Goal: Find specific page/section

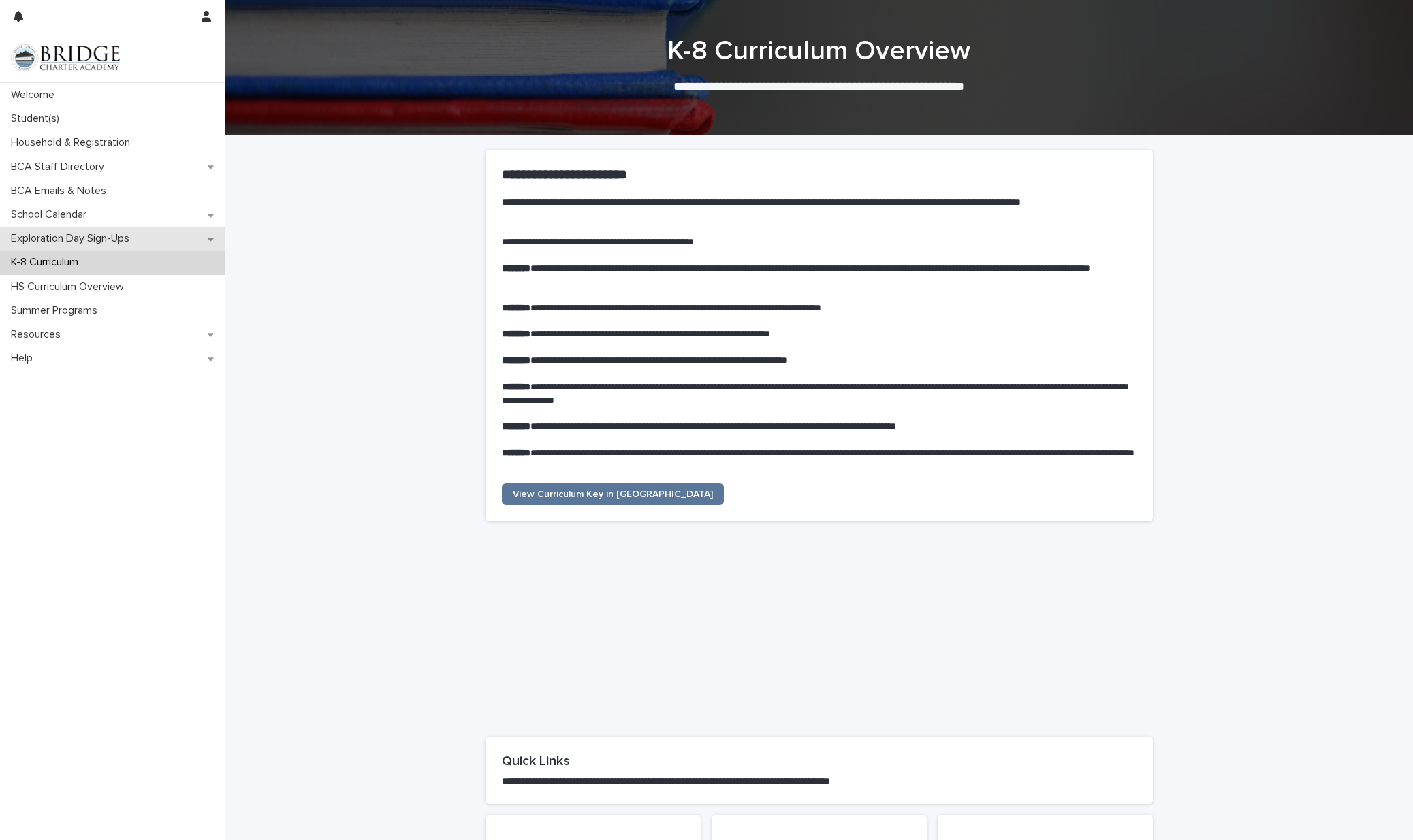
click at [63, 237] on p "Exploration Day Sign-Ups" at bounding box center [74, 238] width 135 height 13
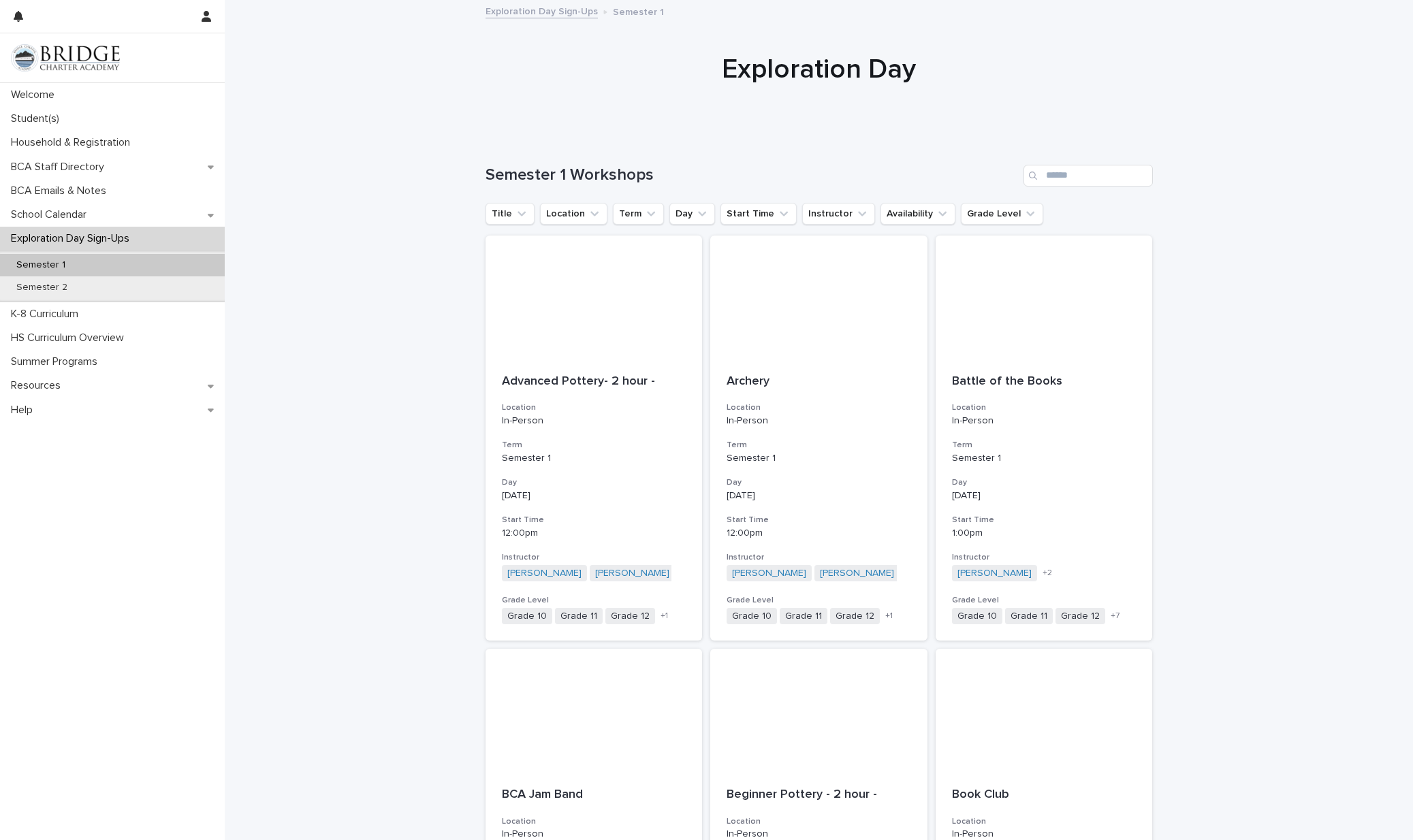
click at [61, 269] on p "Semester 1" at bounding box center [41, 266] width 71 height 12
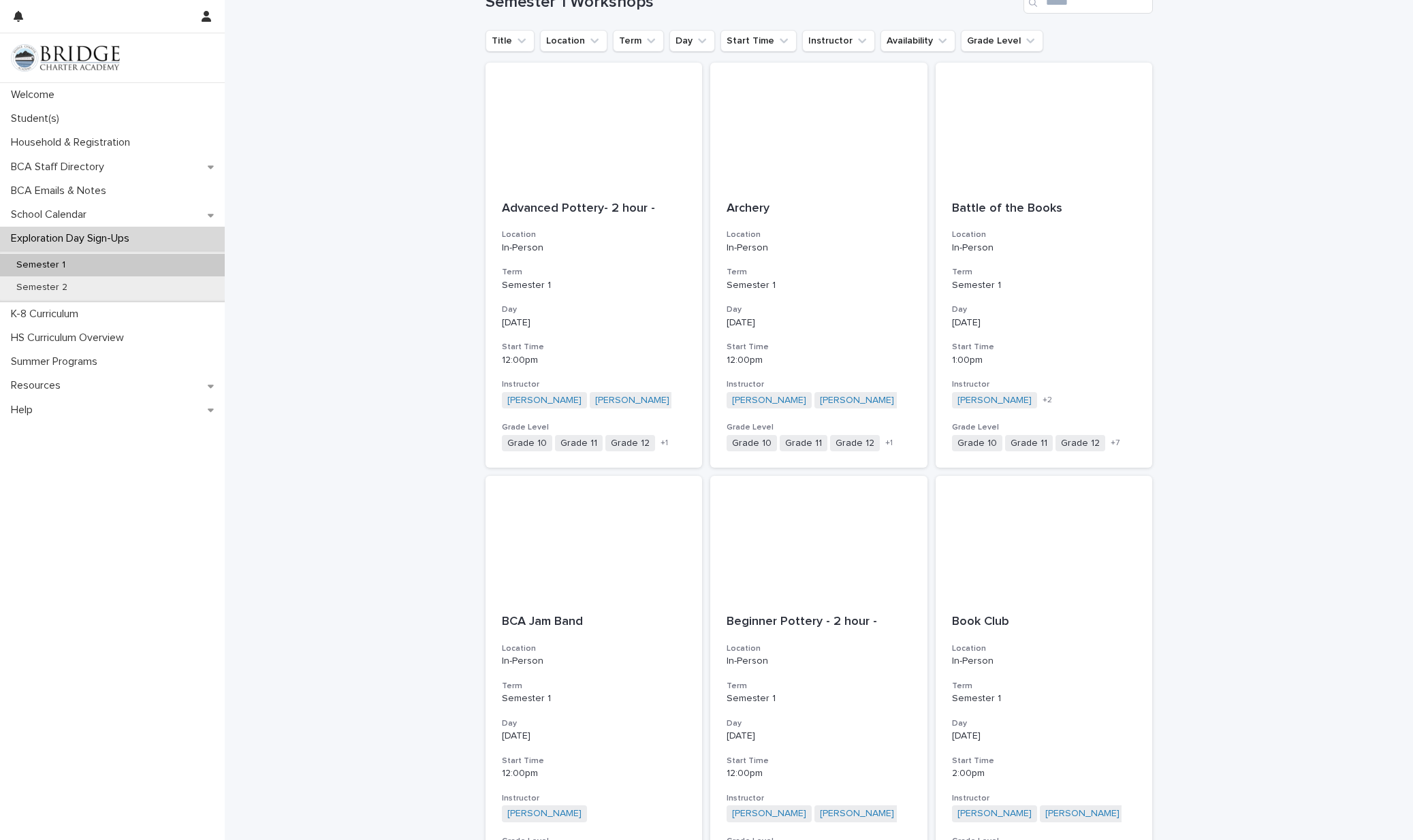
scroll to position [43, 0]
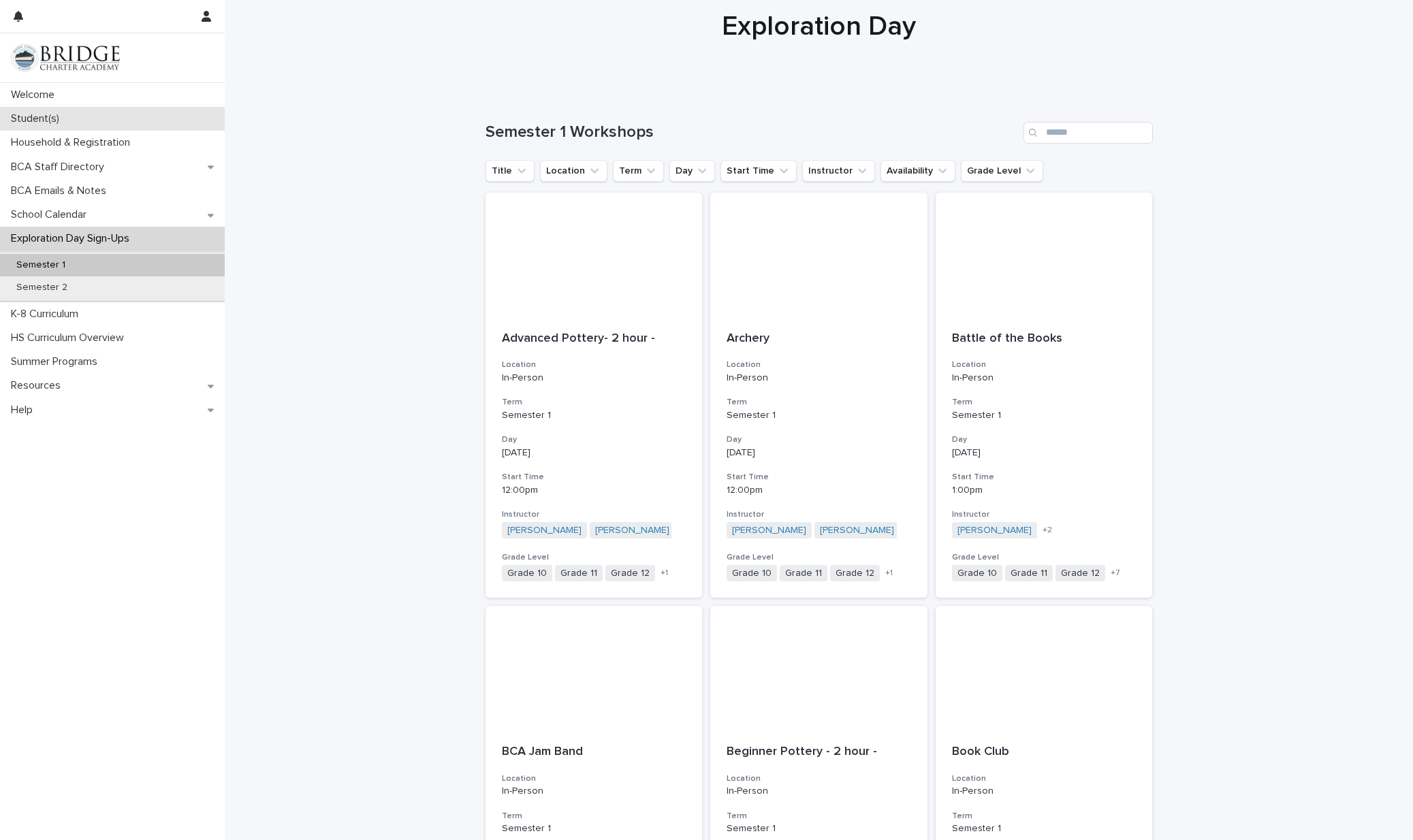
click at [43, 122] on p "Student(s)" at bounding box center [38, 119] width 65 height 13
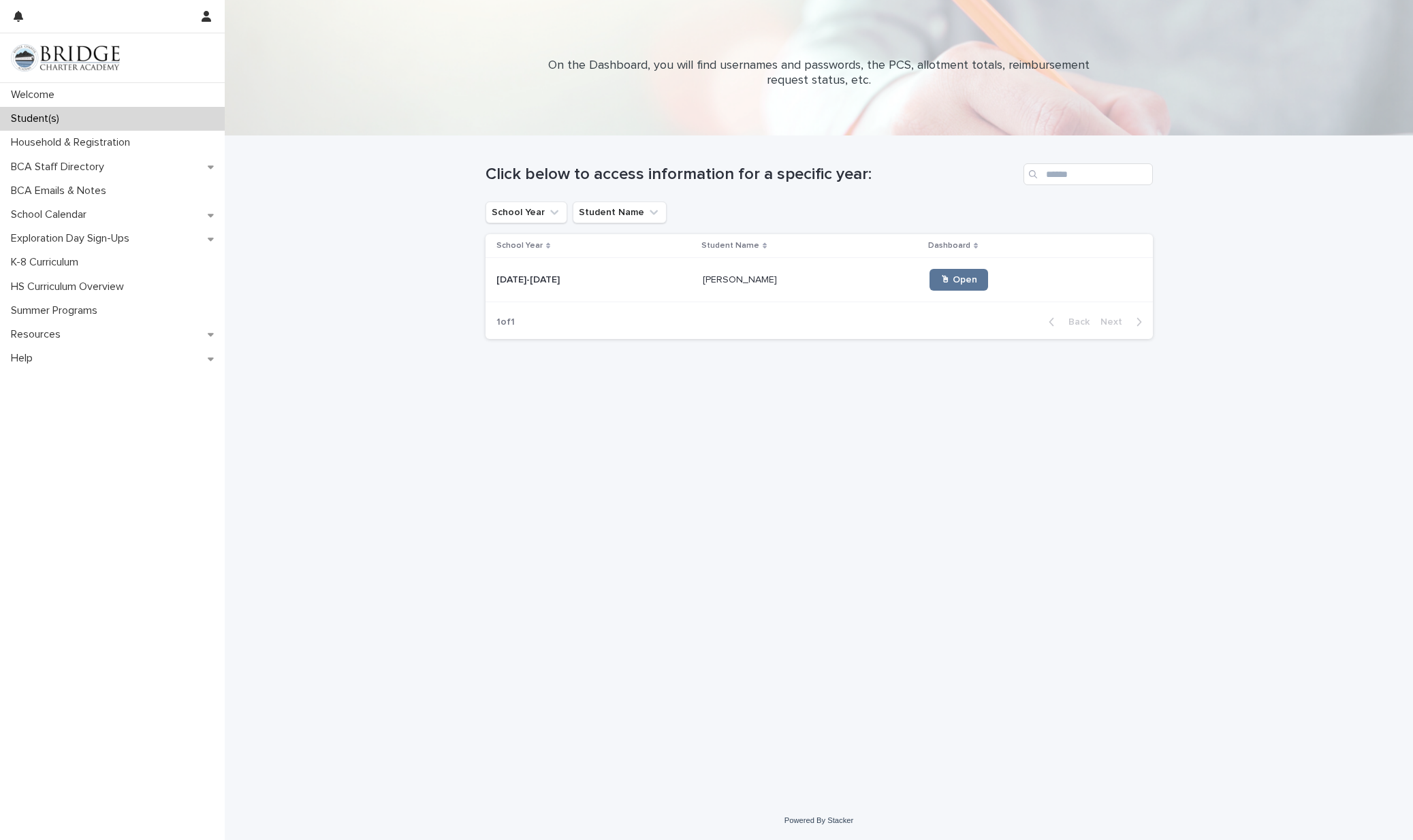
click at [724, 286] on div "[PERSON_NAME] [PERSON_NAME]" at bounding box center [811, 279] width 216 height 23
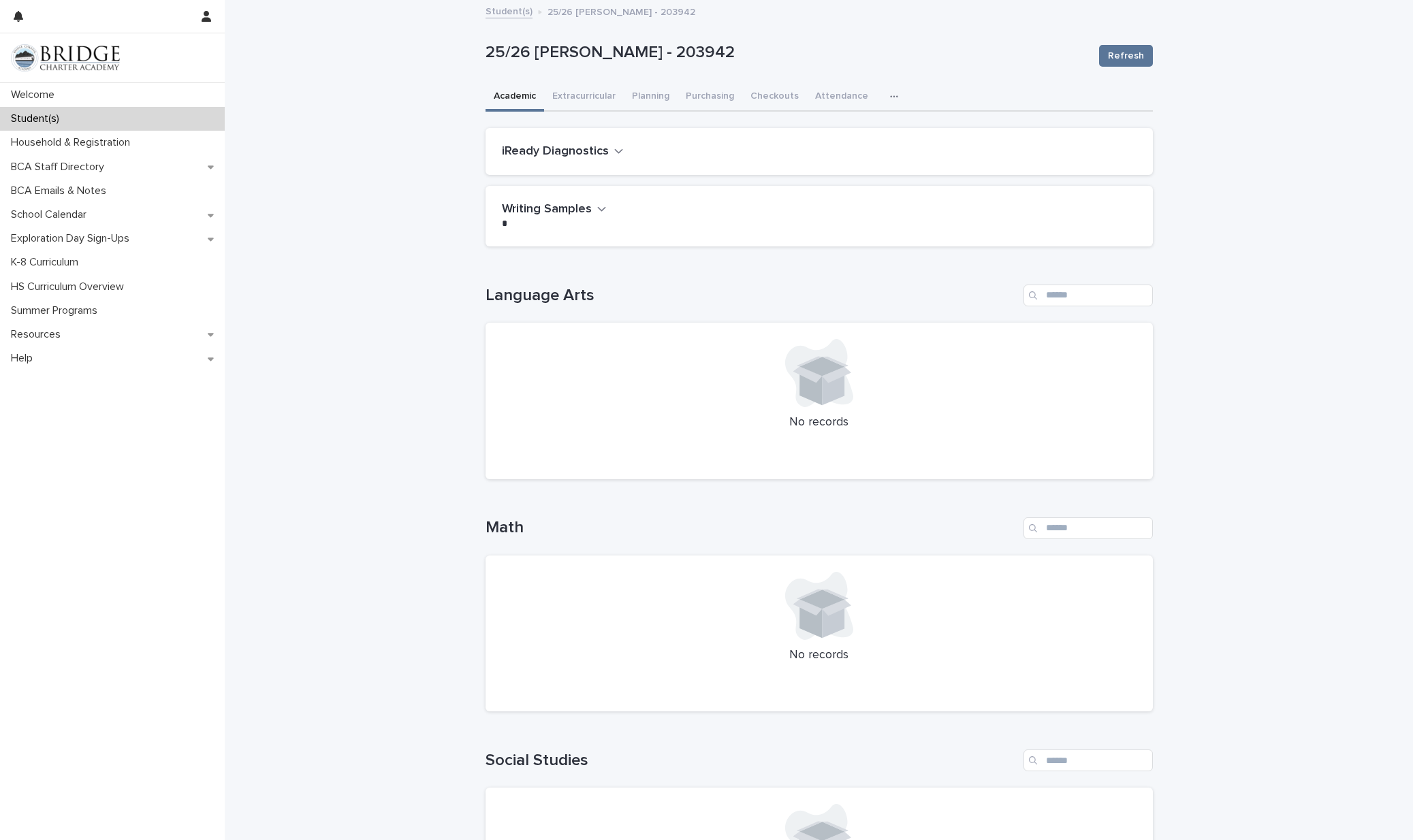
scroll to position [1, 0]
click at [592, 97] on button "Extracurricular" at bounding box center [583, 96] width 79 height 28
